Goal: Information Seeking & Learning: Learn about a topic

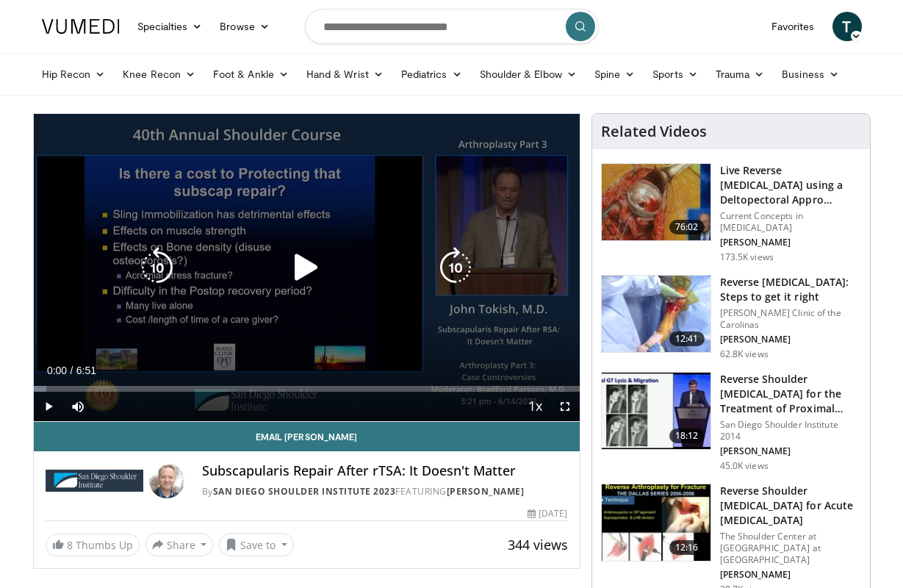
click at [301, 278] on icon "Video Player" at bounding box center [306, 267] width 41 height 41
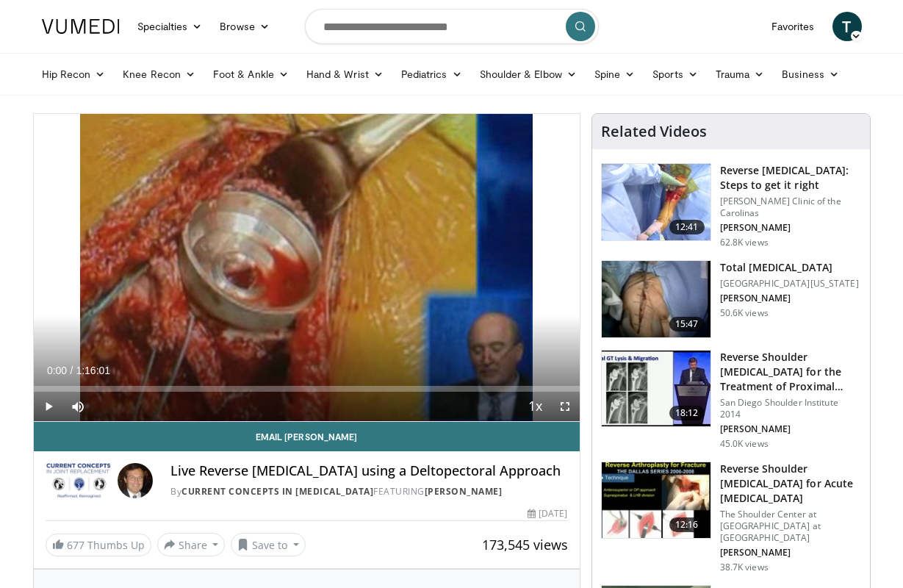
click at [49, 408] on span "Video Player" at bounding box center [48, 406] width 29 height 29
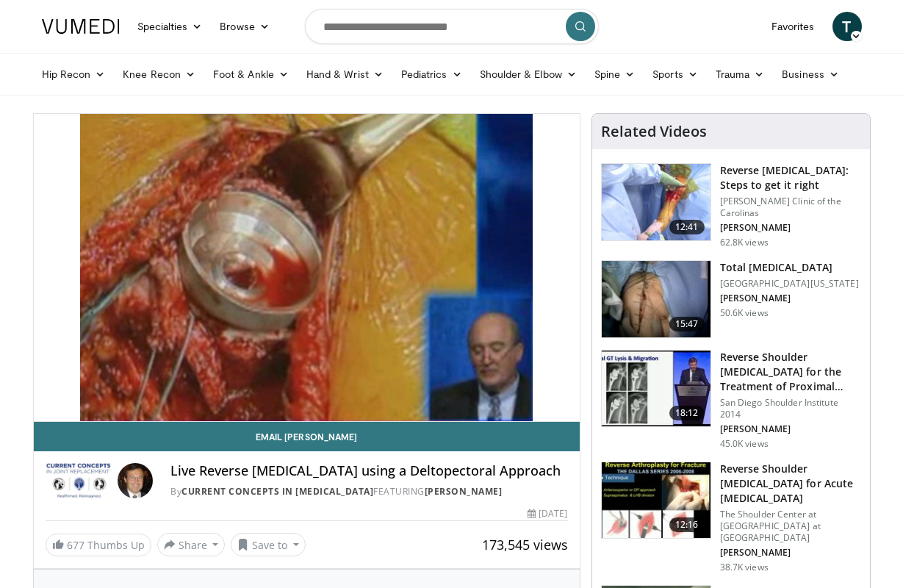
click at [656, 308] on img at bounding box center [656, 299] width 109 height 76
click at [643, 183] on img at bounding box center [656, 202] width 109 height 76
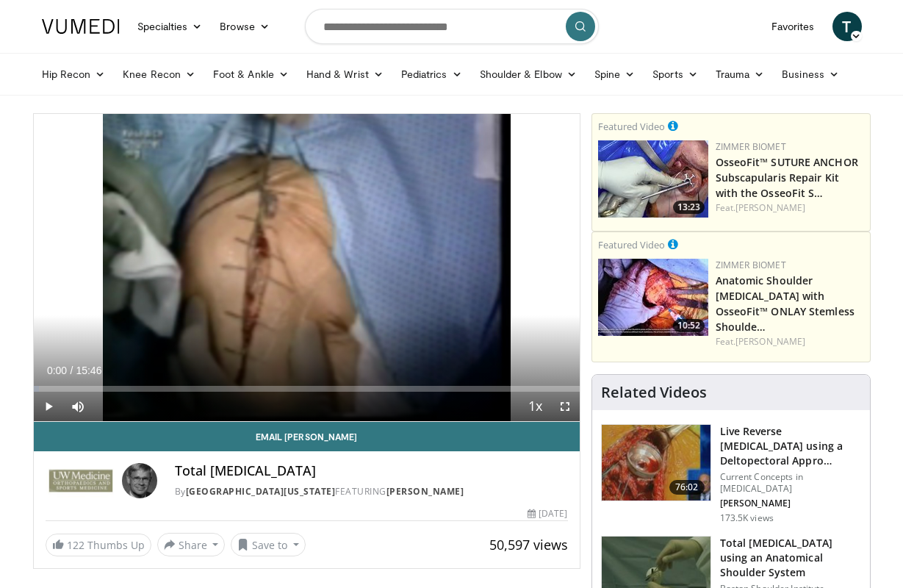
click at [52, 409] on span "Video Player" at bounding box center [48, 406] width 29 height 29
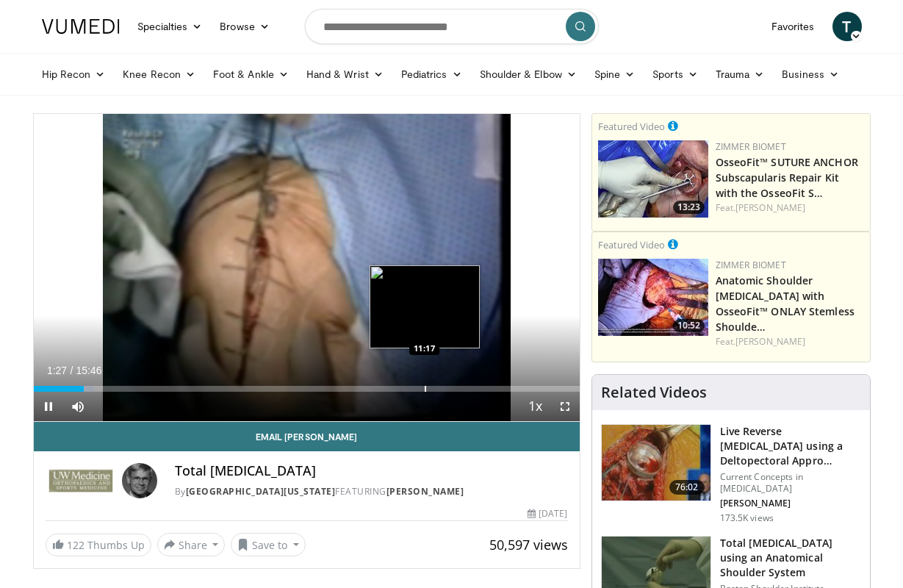
click at [425, 390] on div "Progress Bar" at bounding box center [425, 389] width 1 height 6
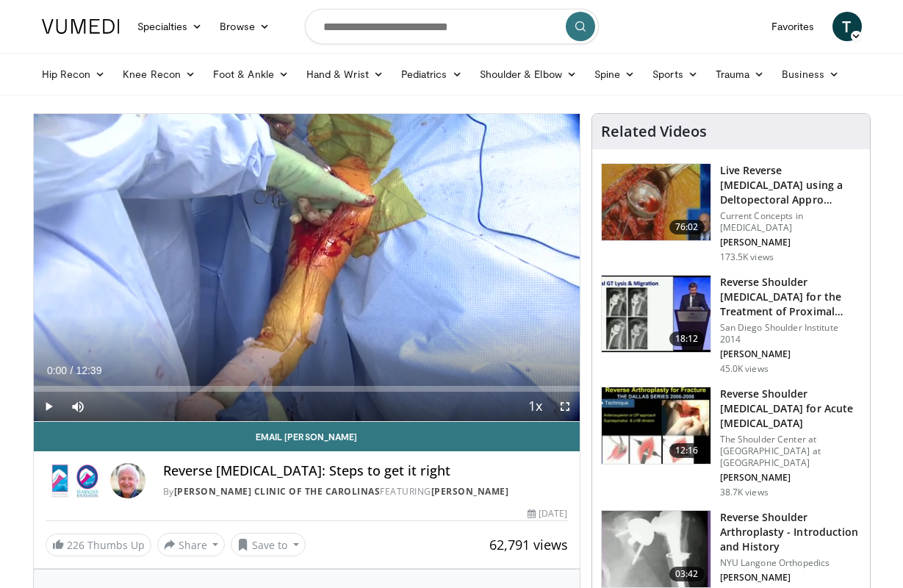
click at [49, 404] on span "Video Player" at bounding box center [48, 406] width 29 height 29
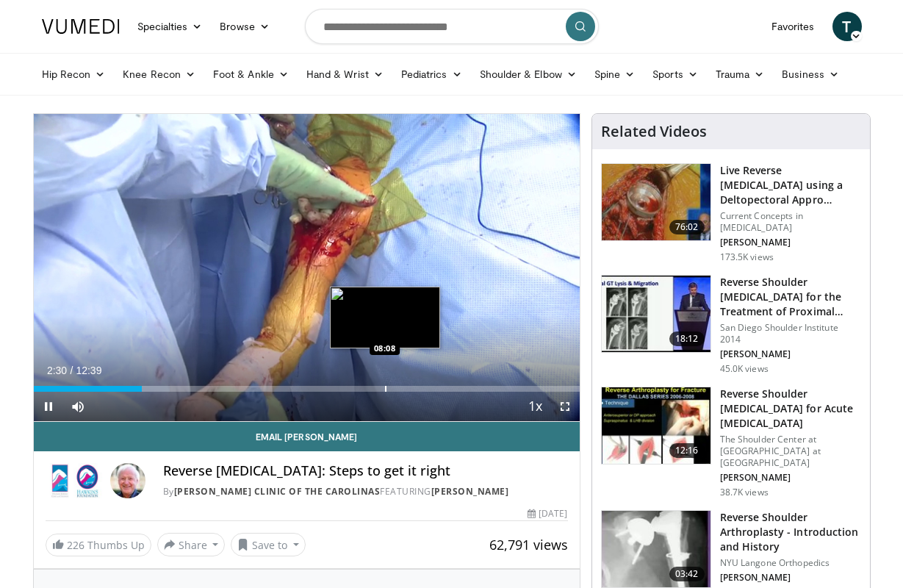
click at [384, 384] on div "Loaded : 24.95% 02:30 08:08" at bounding box center [307, 385] width 546 height 14
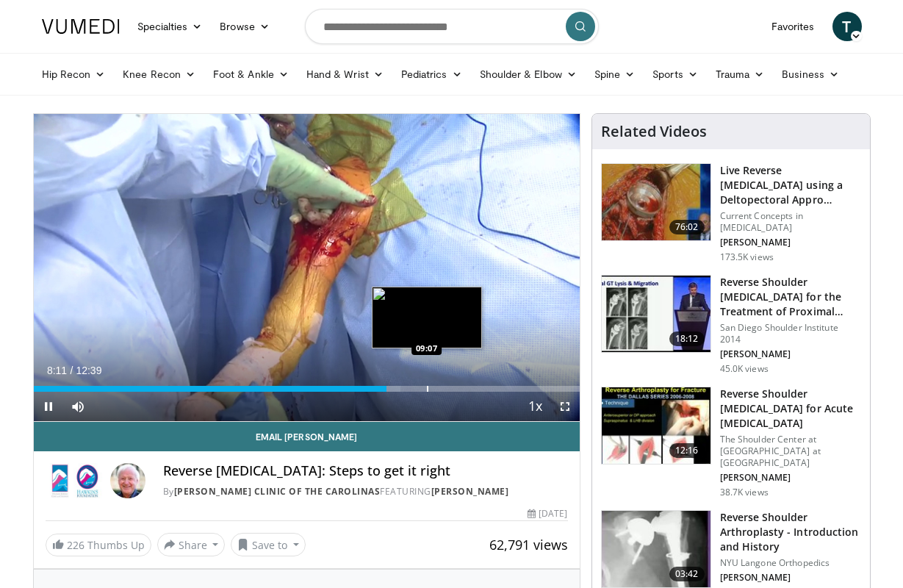
click at [427, 390] on div "Progress Bar" at bounding box center [427, 389] width 1 height 6
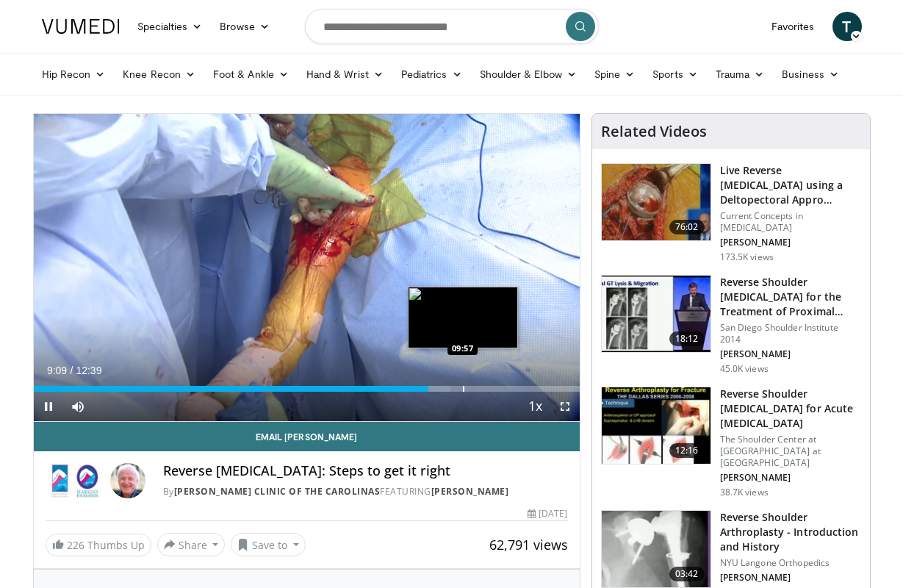
click at [463, 390] on div "Progress Bar" at bounding box center [463, 389] width 1 height 6
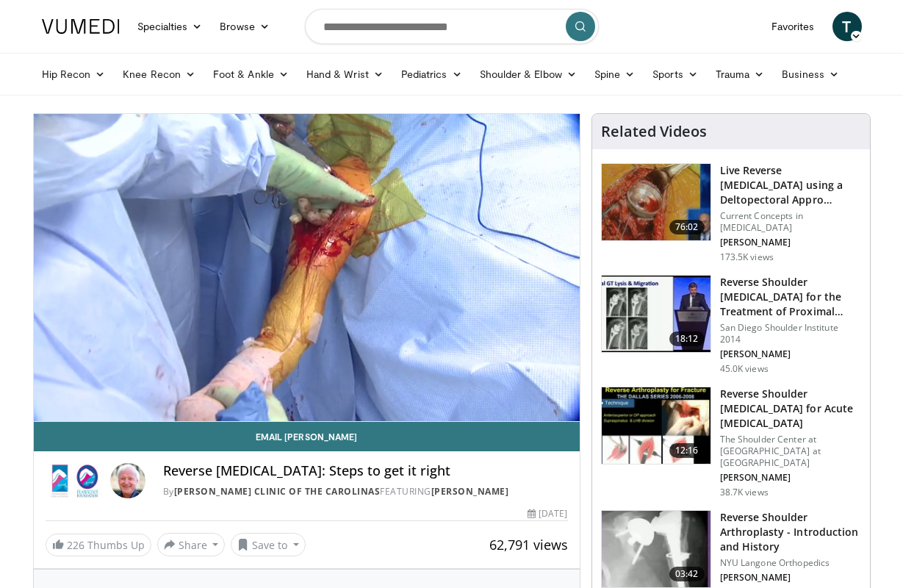
click at [345, 452] on div "Reverse Total Shoulder Arthroplasty: Steps to get it right By Steadman Hawkins …" at bounding box center [307, 476] width 546 height 50
click at [390, 30] on input "Search topics, interventions" at bounding box center [452, 26] width 294 height 35
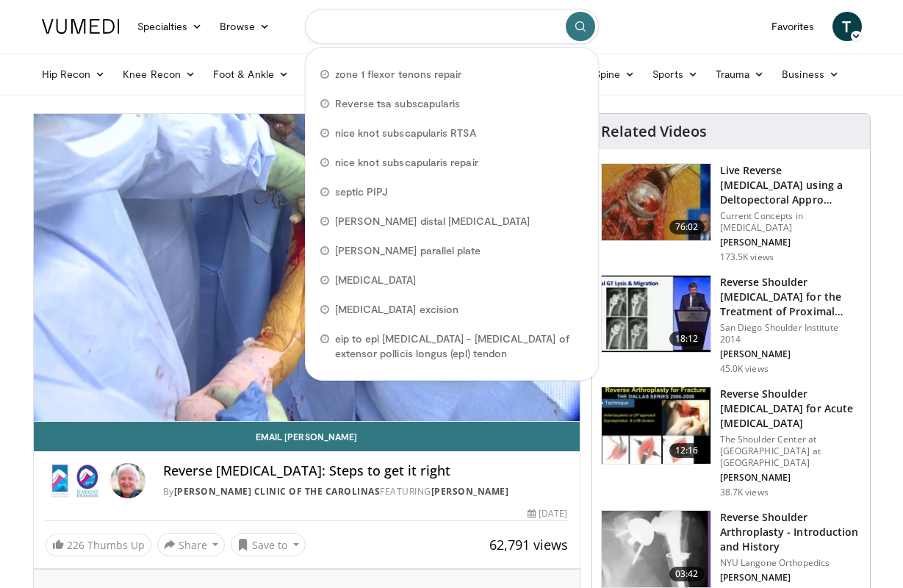
click at [390, 30] on input "Search topics, interventions" at bounding box center [452, 26] width 294 height 35
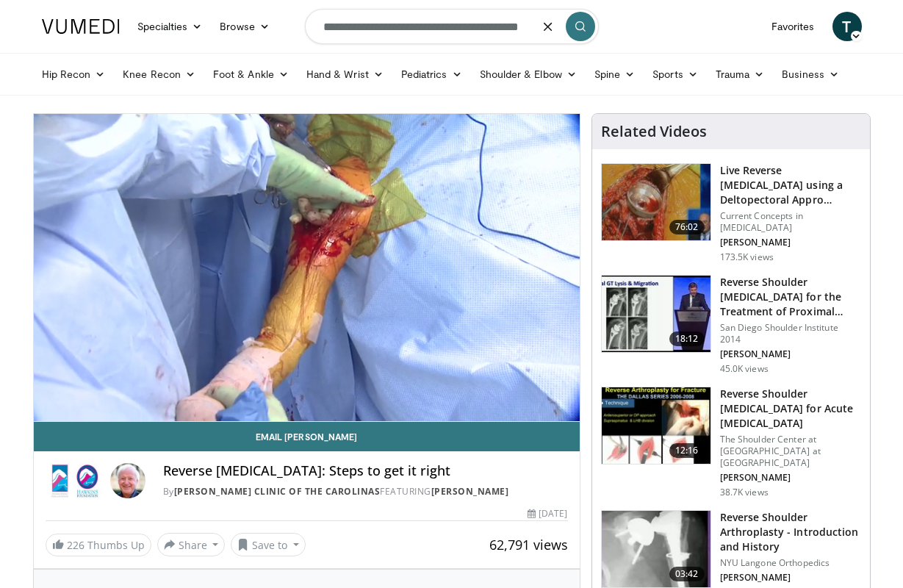
type input "**********"
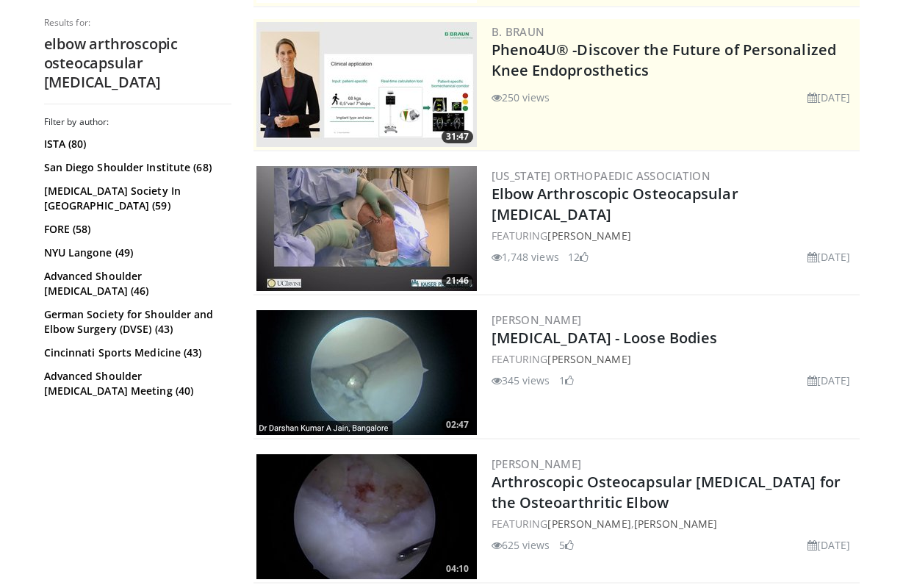
scroll to position [285, 0]
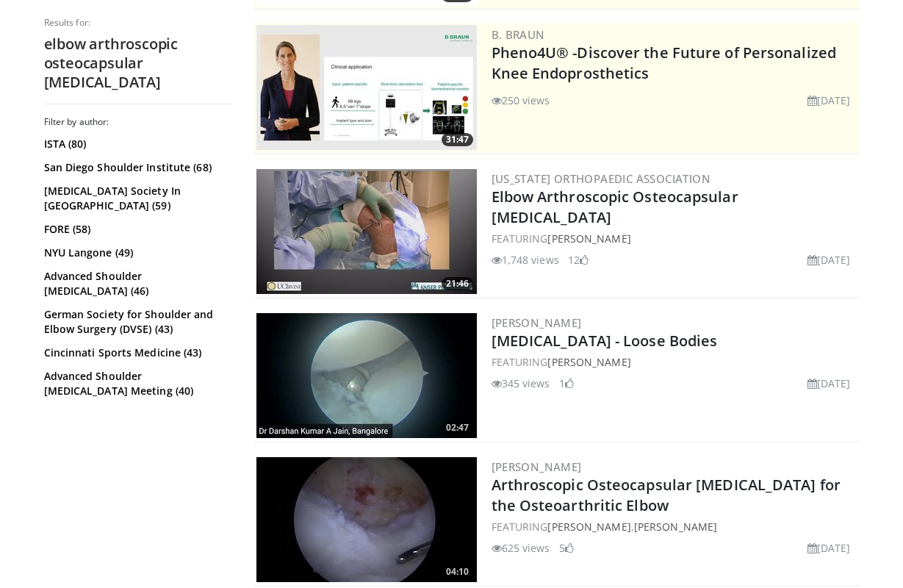
click at [381, 184] on img at bounding box center [367, 231] width 221 height 125
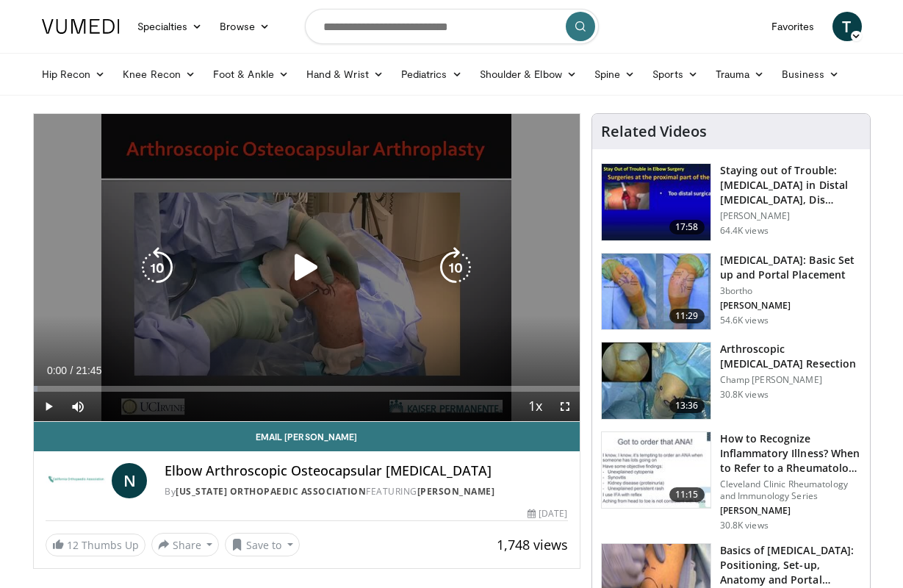
click at [309, 265] on icon "Video Player" at bounding box center [306, 267] width 41 height 41
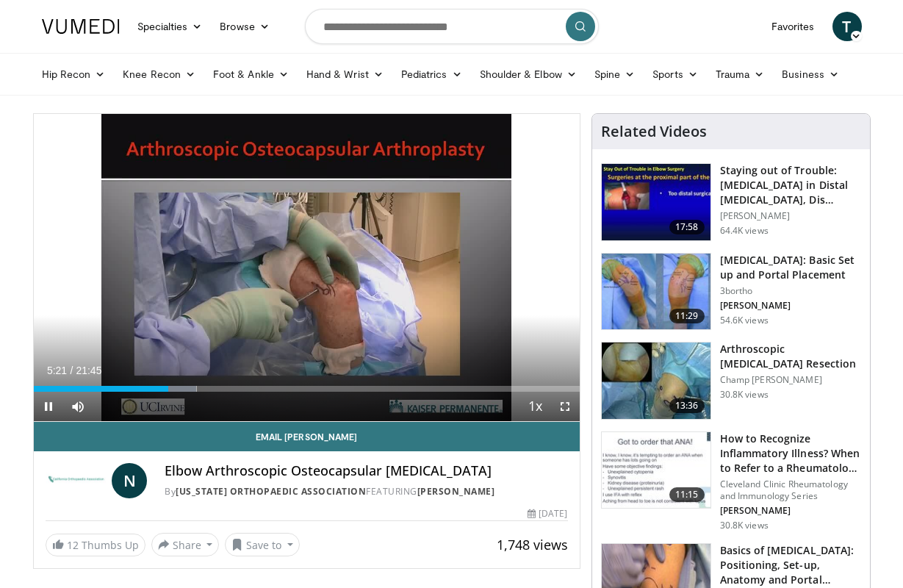
click at [567, 407] on span "Video Player" at bounding box center [565, 406] width 29 height 29
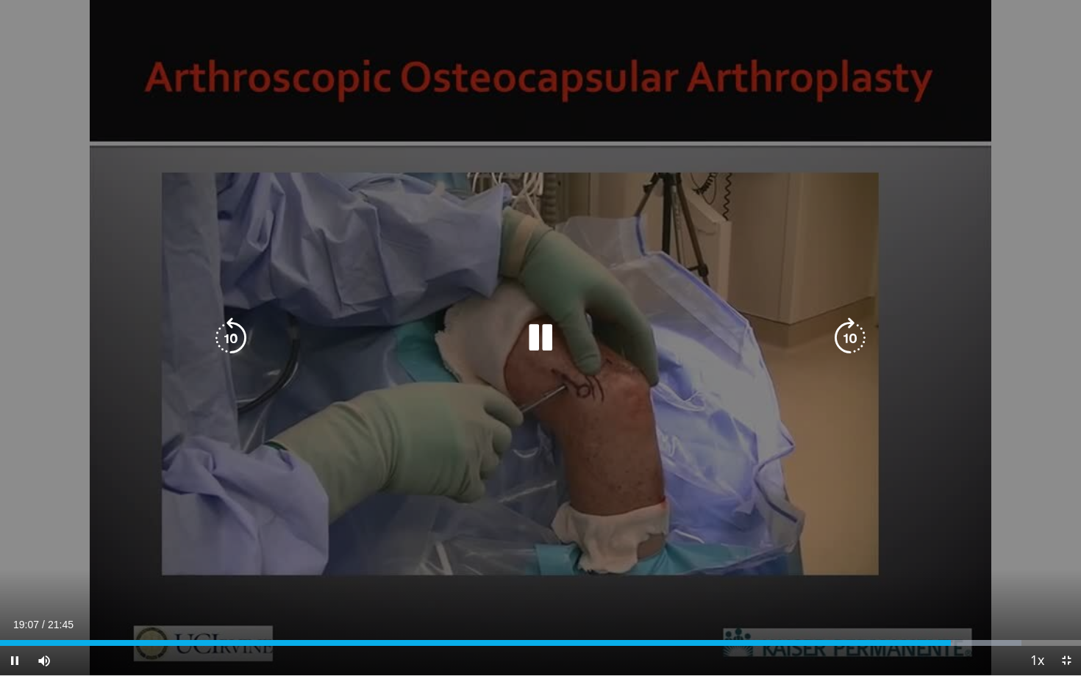
click at [853, 334] on icon "Video Player" at bounding box center [849, 338] width 41 height 41
click at [847, 347] on icon "Video Player" at bounding box center [849, 338] width 41 height 41
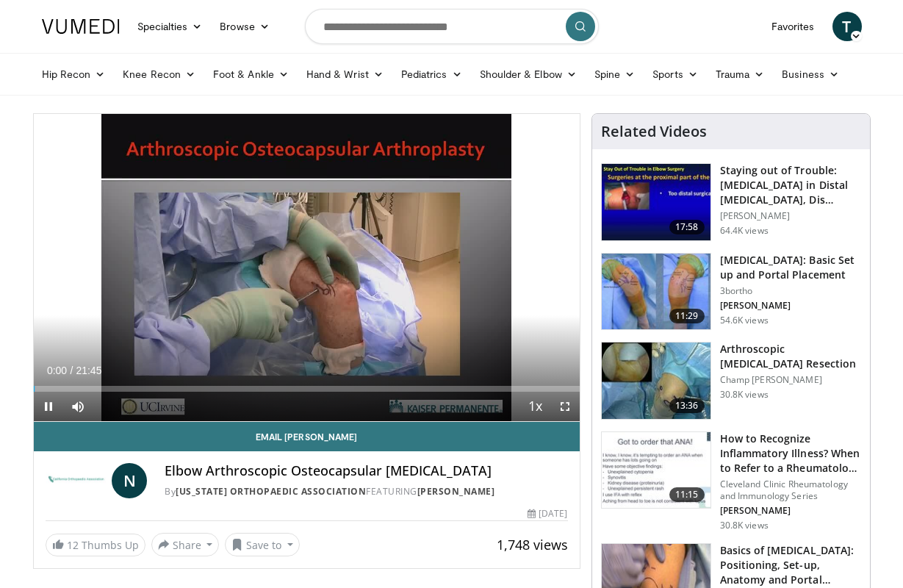
click at [659, 297] on img at bounding box center [656, 292] width 109 height 76
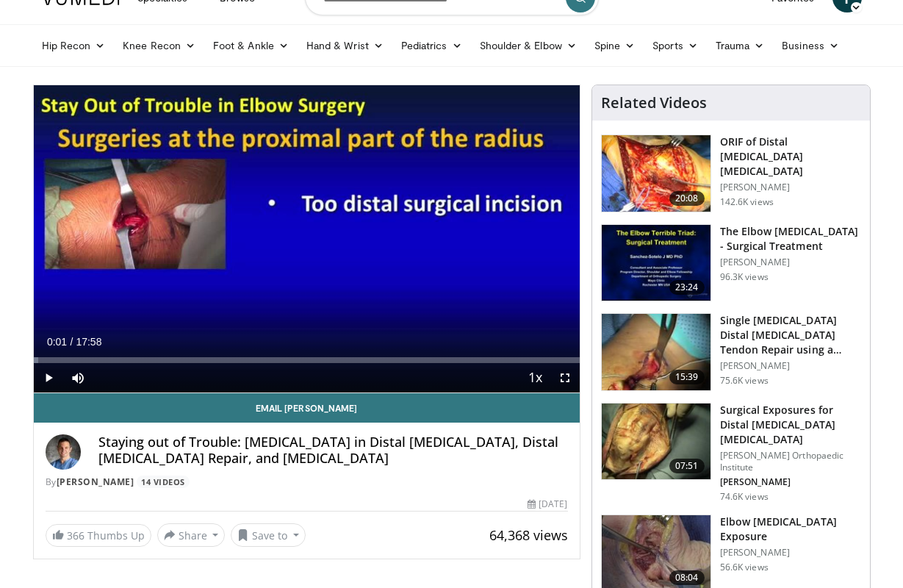
scroll to position [30, 0]
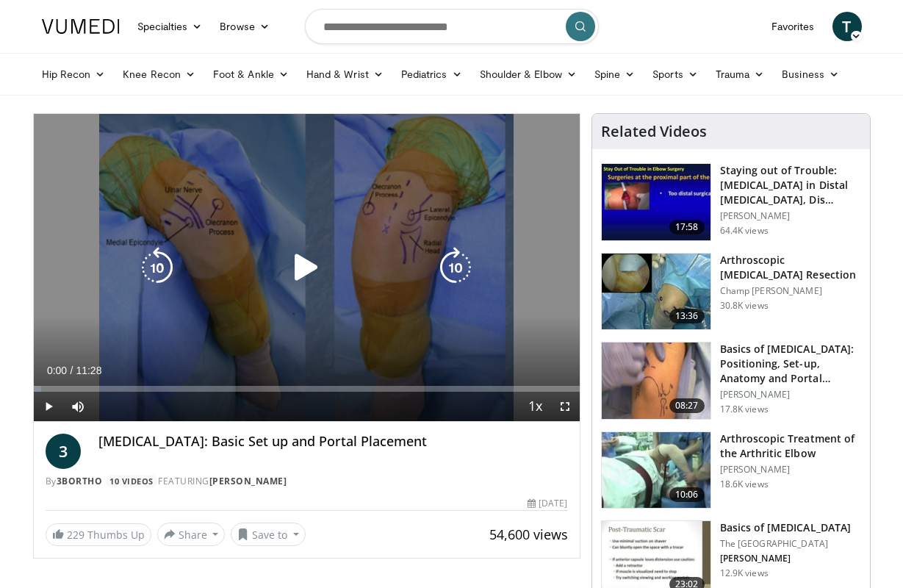
click at [310, 269] on icon "Video Player" at bounding box center [306, 267] width 41 height 41
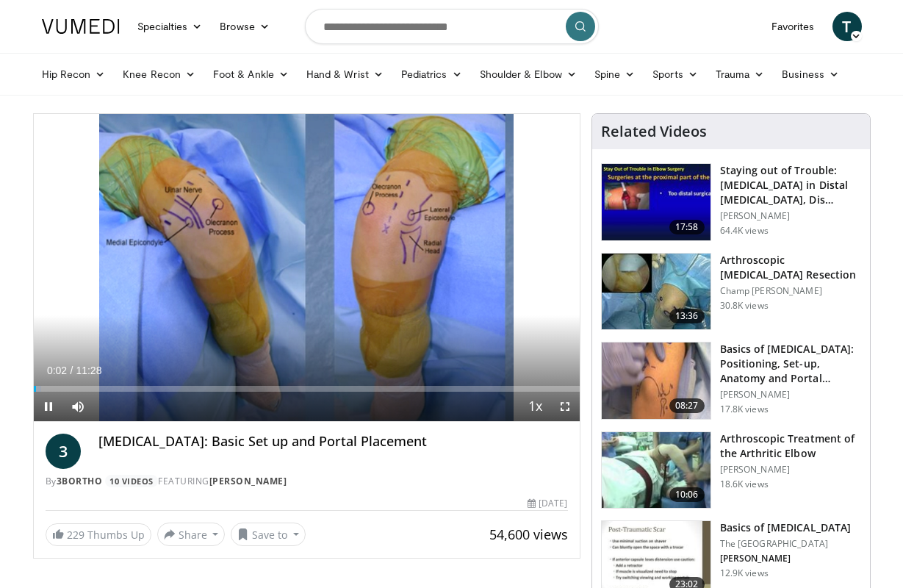
click at [570, 404] on span "Video Player" at bounding box center [565, 406] width 29 height 29
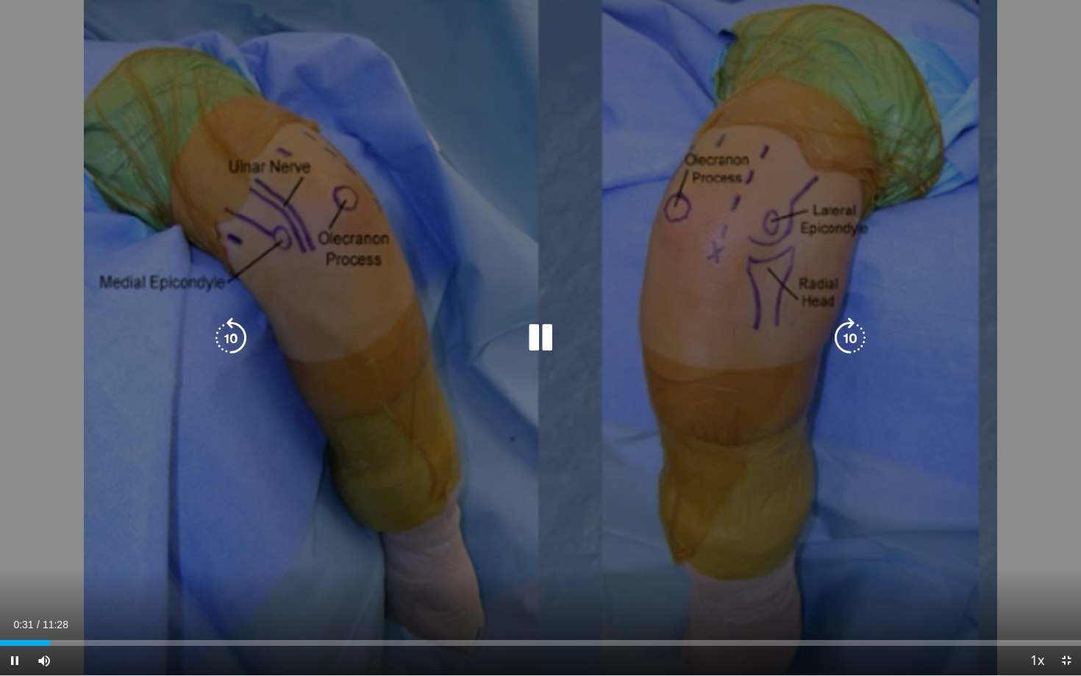
click at [847, 342] on icon "Video Player" at bounding box center [849, 338] width 41 height 41
click at [844, 332] on icon "Video Player" at bounding box center [849, 338] width 41 height 41
click at [848, 334] on icon "Video Player" at bounding box center [849, 338] width 41 height 41
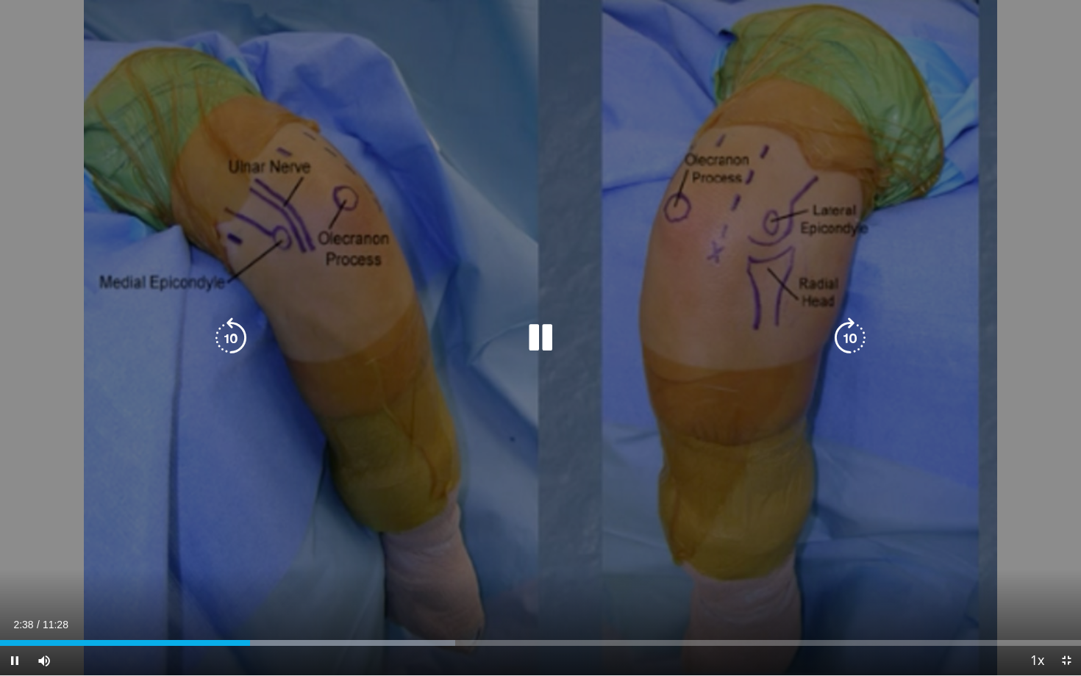
click at [856, 325] on icon "Video Player" at bounding box center [849, 338] width 41 height 41
click at [773, 90] on div "10 seconds Tap to unmute" at bounding box center [540, 338] width 1081 height 676
click at [845, 337] on icon "Video Player" at bounding box center [849, 338] width 41 height 41
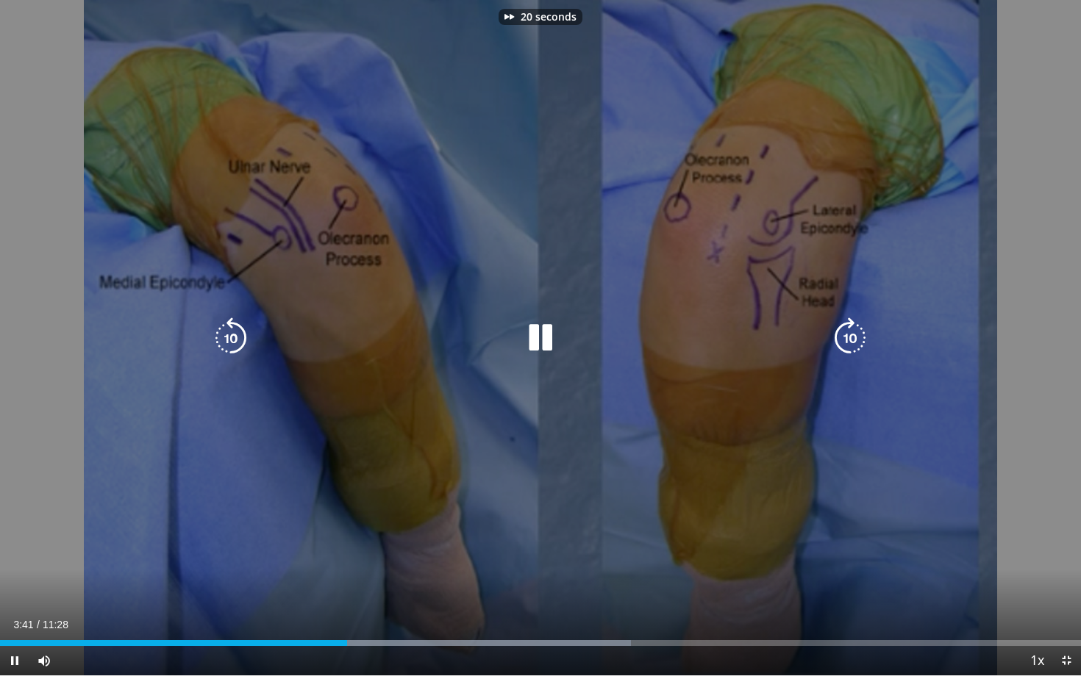
click at [845, 337] on icon "Video Player" at bounding box center [849, 338] width 41 height 41
click at [237, 340] on icon "Video Player" at bounding box center [230, 338] width 41 height 41
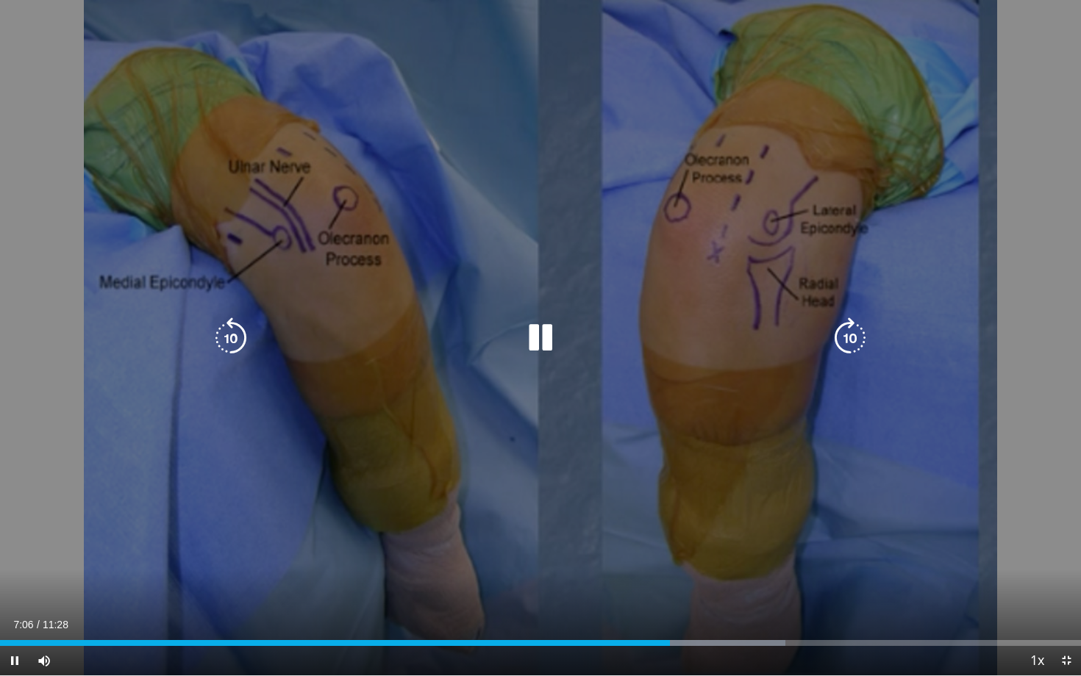
click at [234, 340] on icon "Video Player" at bounding box center [230, 338] width 41 height 41
click at [462, 200] on div "10 seconds Tap to unmute" at bounding box center [540, 338] width 1081 height 676
click at [845, 339] on icon "Video Player" at bounding box center [849, 338] width 41 height 41
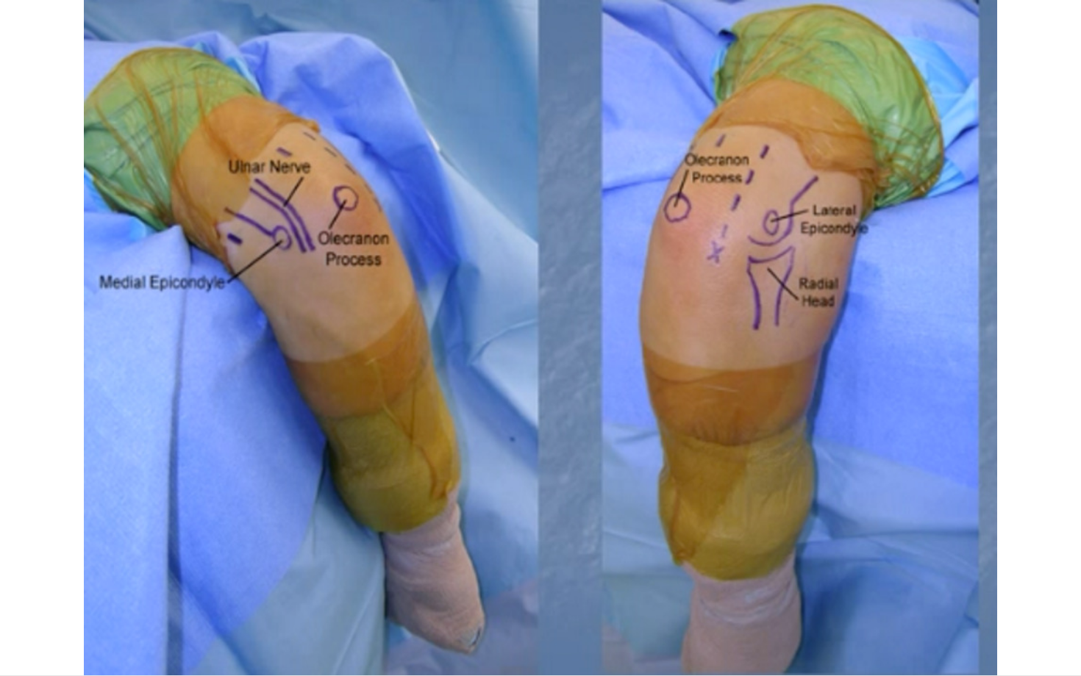
click at [845, 339] on div "10 seconds Tap to unmute" at bounding box center [540, 338] width 1081 height 676
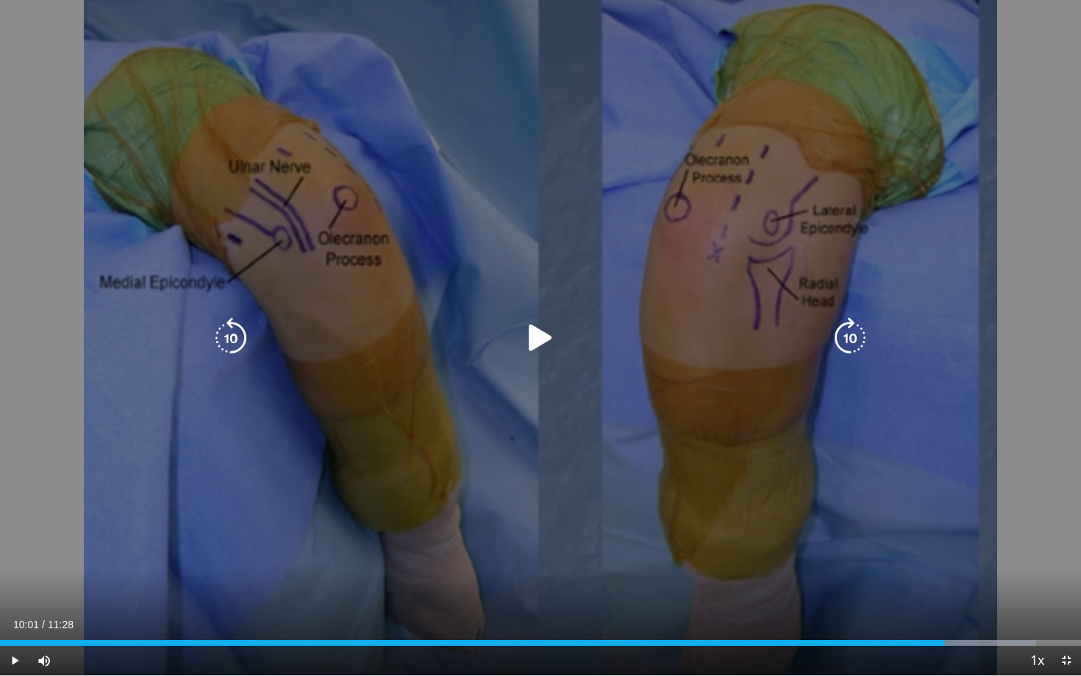
click at [852, 340] on icon "Video Player" at bounding box center [849, 338] width 41 height 41
click at [570, 289] on div "10 seconds Tap to unmute" at bounding box center [540, 338] width 1081 height 676
click at [860, 347] on icon "Video Player" at bounding box center [849, 338] width 41 height 41
click at [856, 339] on icon "Video Player" at bounding box center [849, 338] width 41 height 41
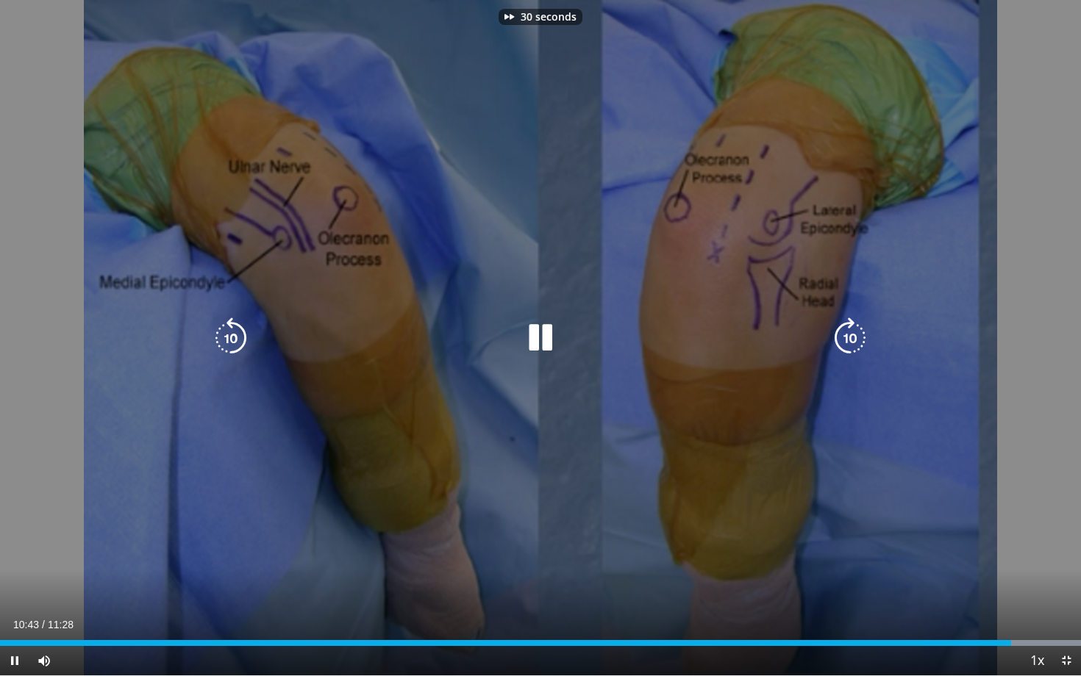
click at [856, 339] on icon "Video Player" at bounding box center [849, 338] width 41 height 41
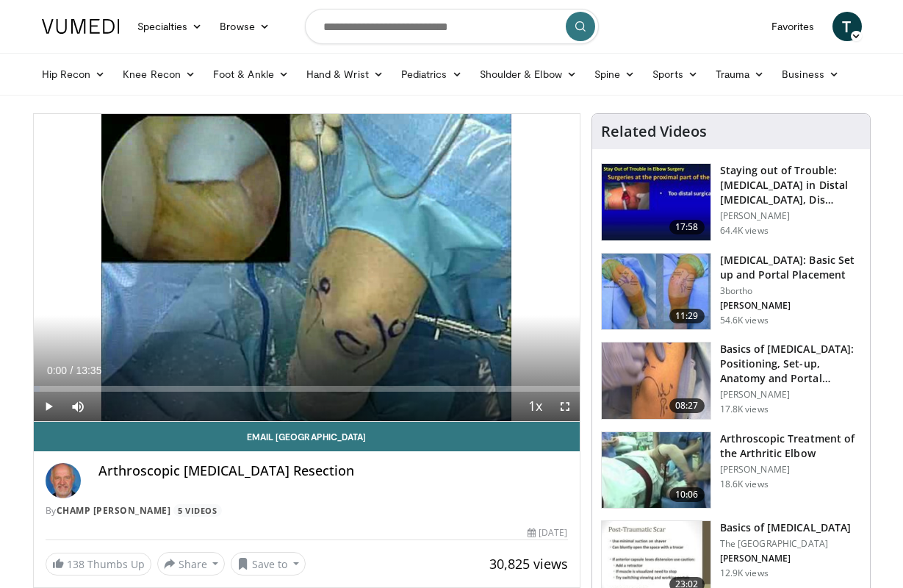
click at [647, 366] on img at bounding box center [656, 381] width 109 height 76
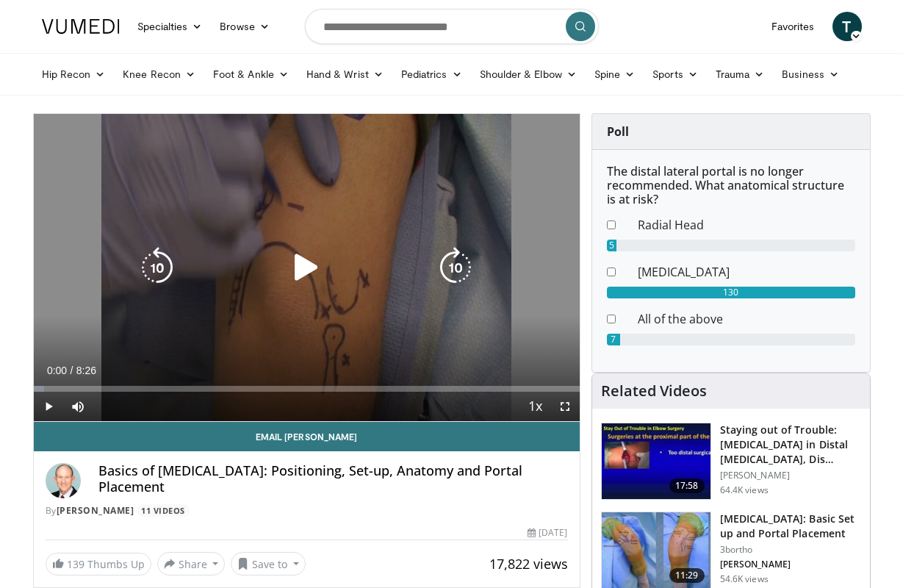
click at [304, 266] on icon "Video Player" at bounding box center [306, 267] width 41 height 41
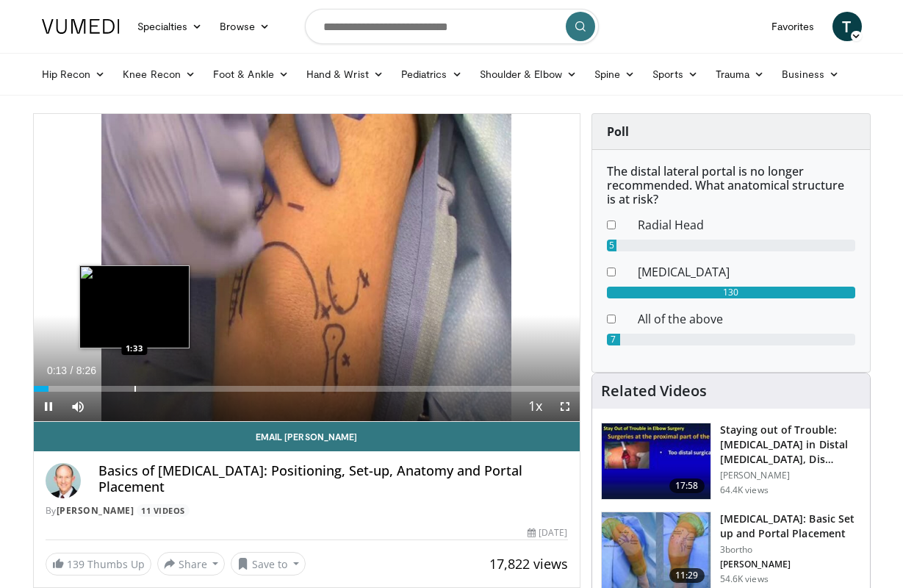
click at [135, 389] on div "Progress Bar" at bounding box center [135, 389] width 1 height 6
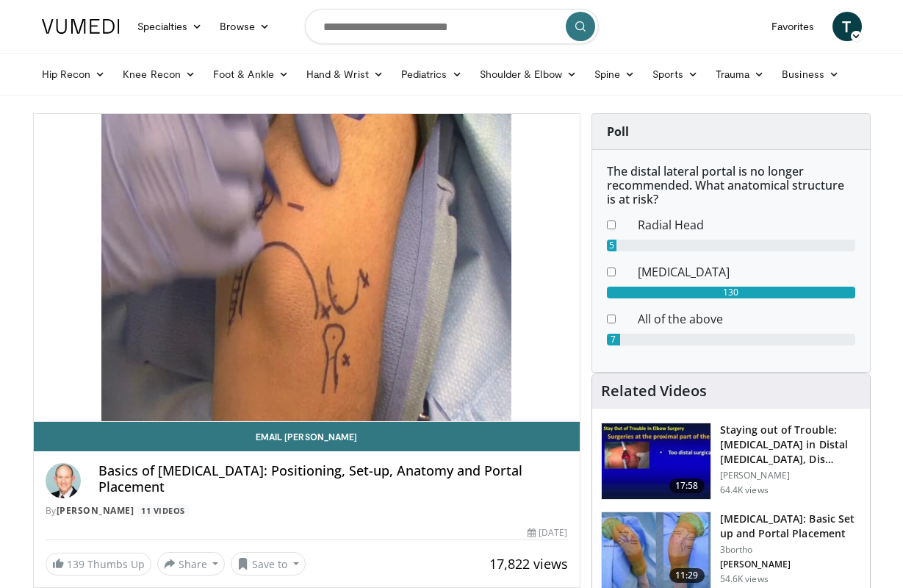
click at [149, 392] on div "10 seconds Tap to unmute" at bounding box center [307, 267] width 546 height 307
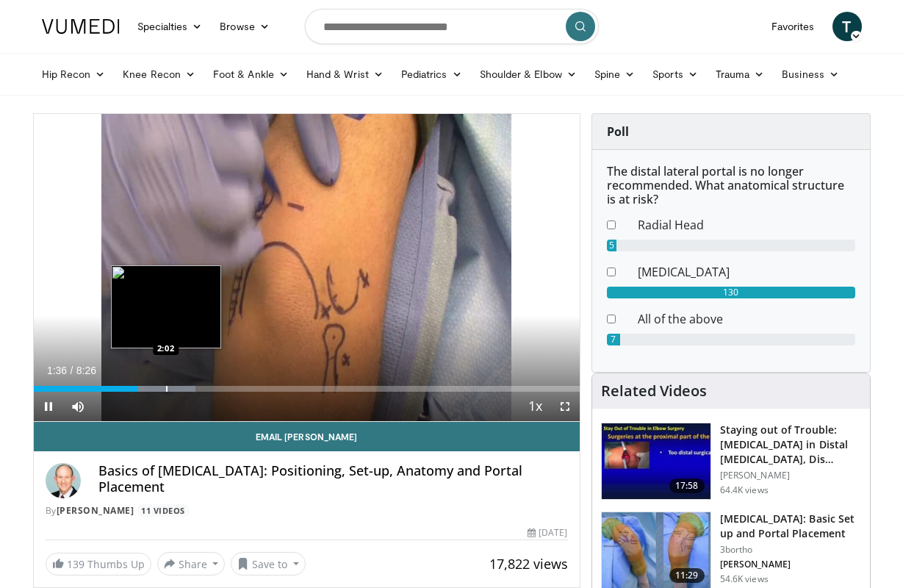
click at [166, 390] on div "Progress Bar" at bounding box center [166, 389] width 1 height 6
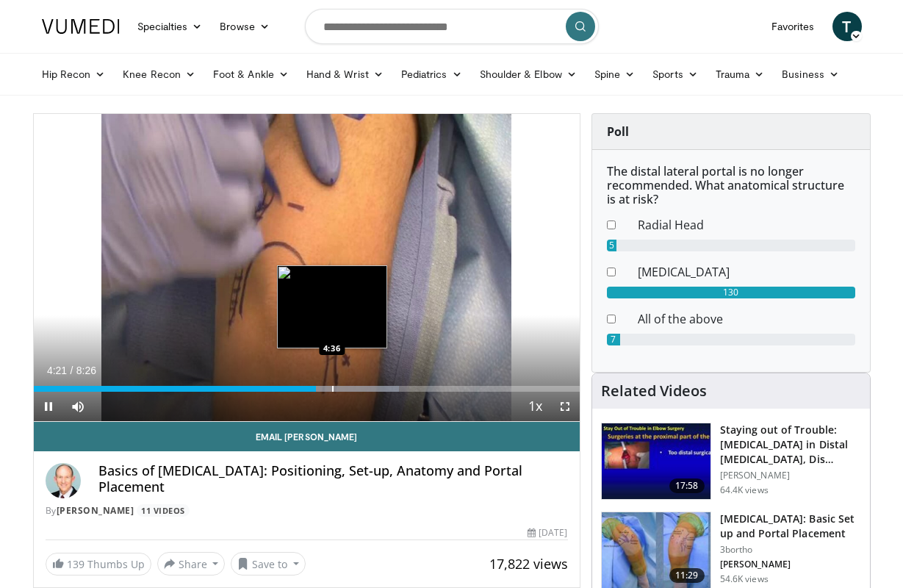
click at [332, 387] on div "Progress Bar" at bounding box center [332, 389] width 1 height 6
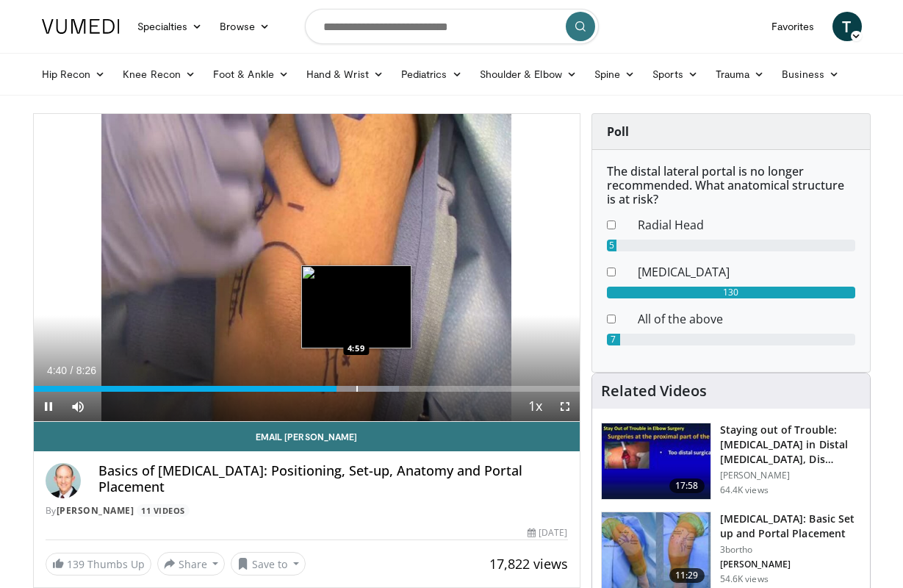
click at [356, 385] on div "Loaded : 66.96% 4:40 4:59" at bounding box center [307, 385] width 546 height 14
click at [347, 386] on div "Progress Bar" at bounding box center [347, 389] width 1 height 6
